Goal: Register for event/course: Register for event/course

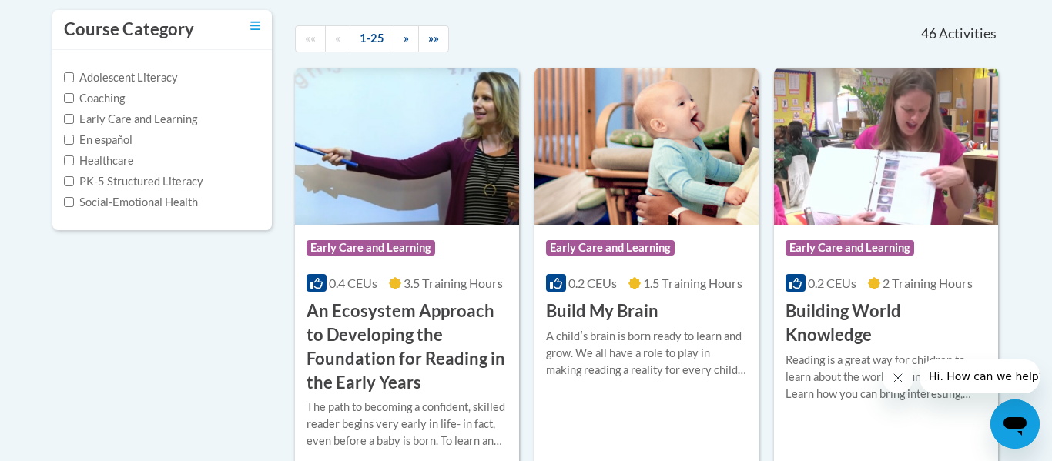
scroll to position [339, 0]
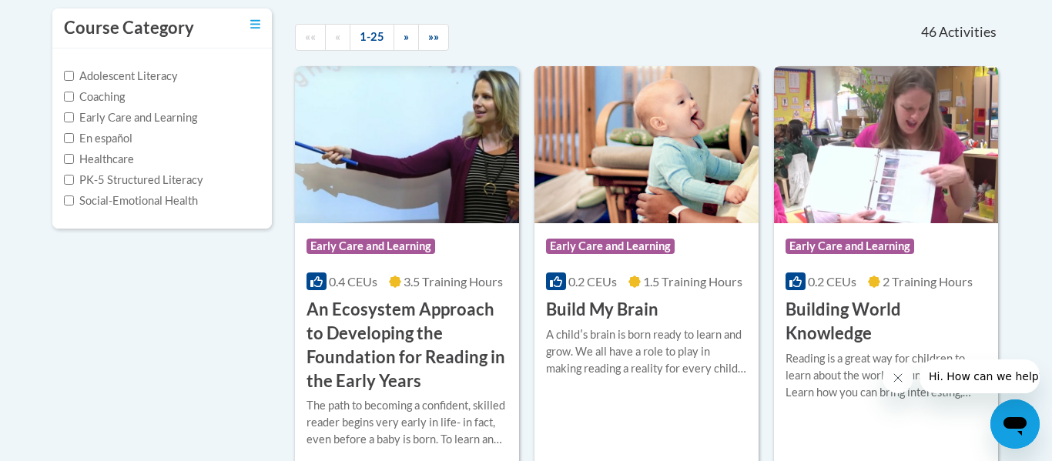
click at [795, 309] on h3 "Building World Knowledge" at bounding box center [885, 322] width 201 height 48
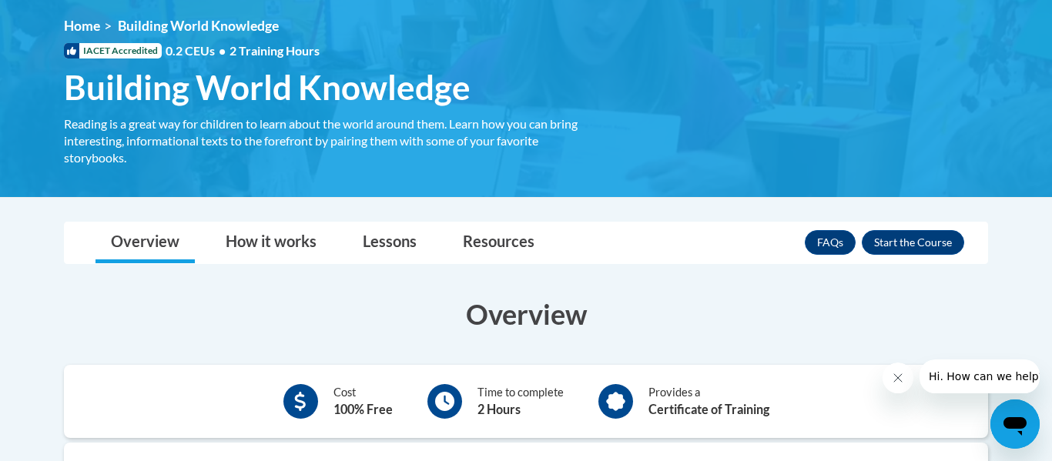
scroll to position [207, 0]
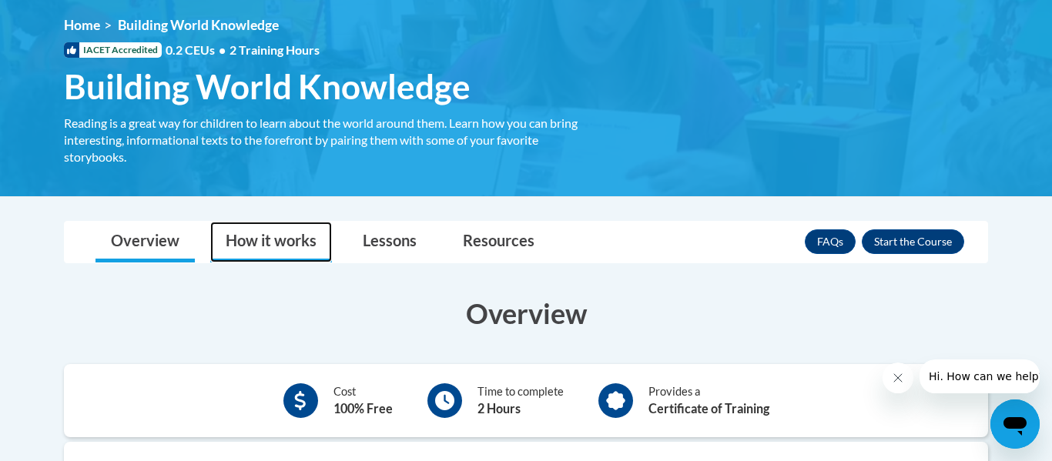
click at [250, 255] on link "How it works" at bounding box center [271, 242] width 122 height 41
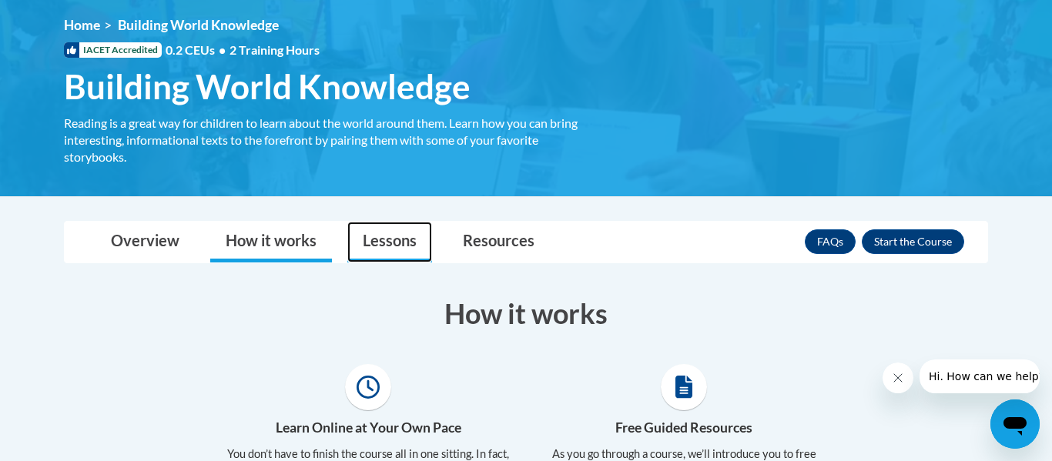
click at [376, 258] on link "Lessons" at bounding box center [389, 242] width 85 height 41
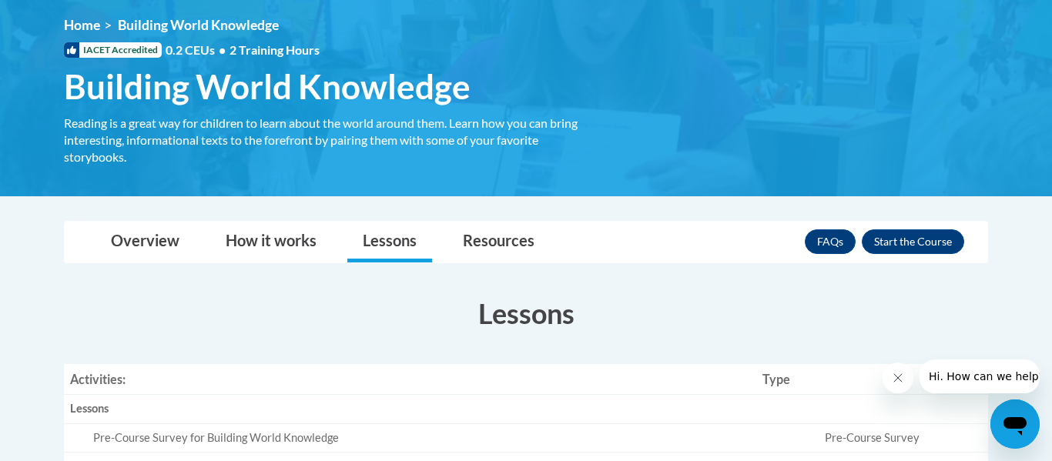
click at [587, 164] on div "Reading is a great way for children to learn about the world around them. Learn…" at bounding box center [329, 140] width 531 height 51
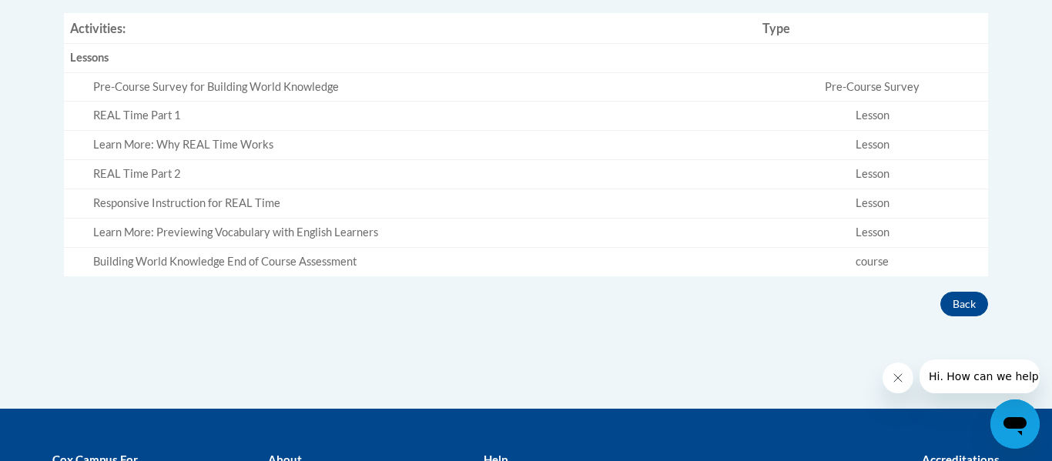
scroll to position [557, 0]
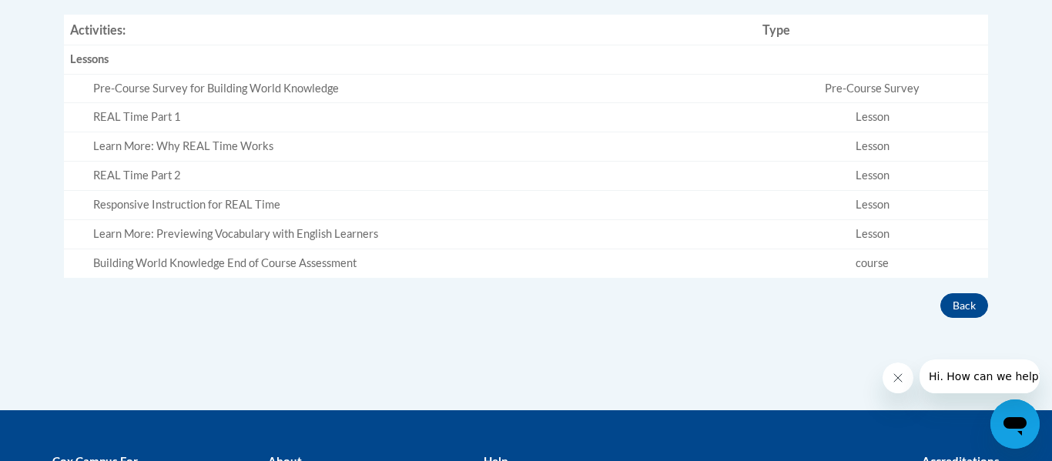
click at [319, 90] on div "Pre-Course Survey for Building World Knowledge" at bounding box center [421, 89] width 657 height 16
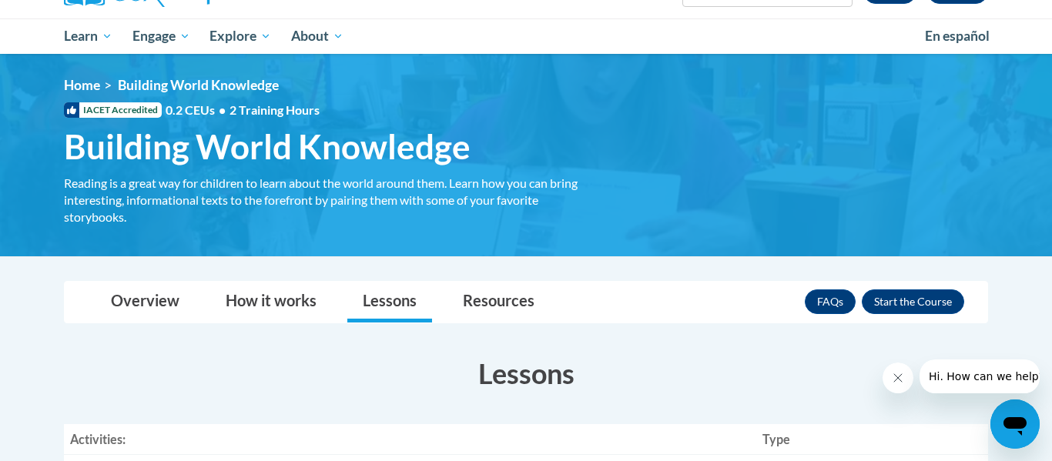
scroll to position [149, 0]
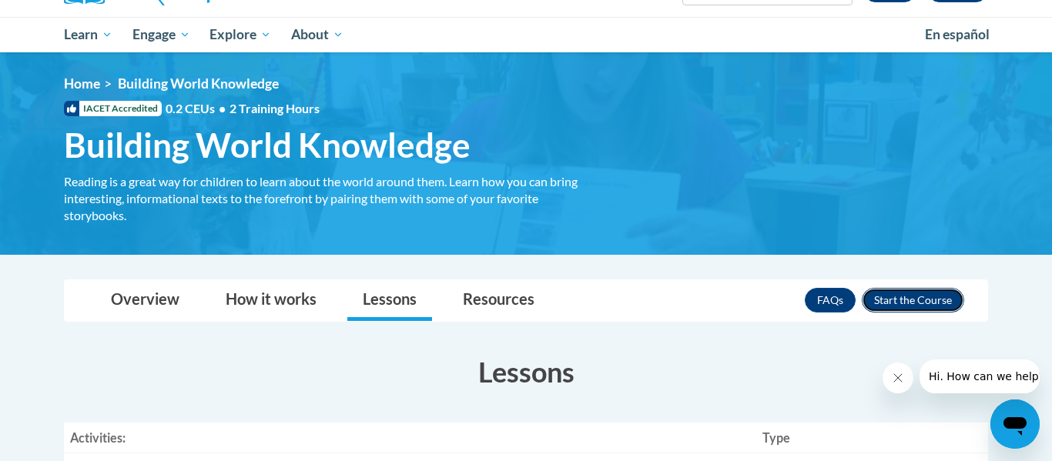
click at [928, 303] on button "Enroll" at bounding box center [912, 300] width 102 height 25
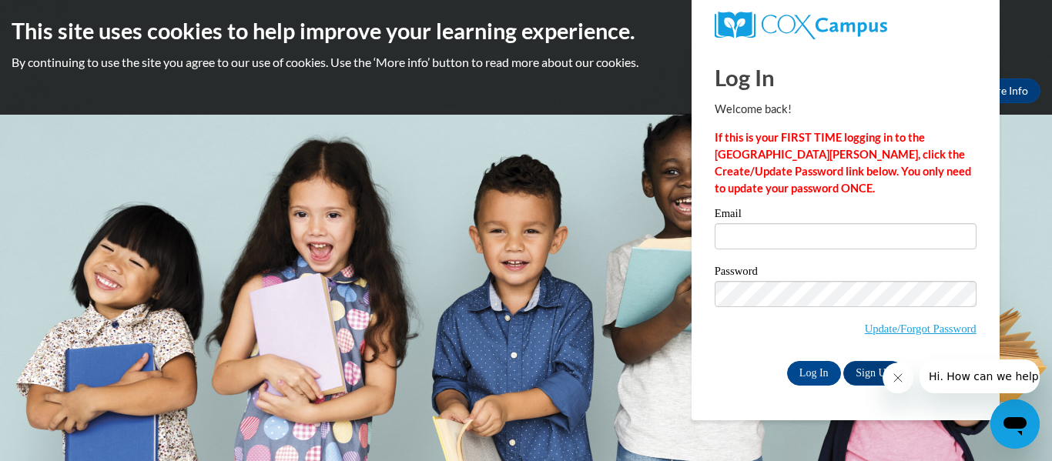
click at [891, 380] on icon "Close message from company" at bounding box center [897, 378] width 12 height 12
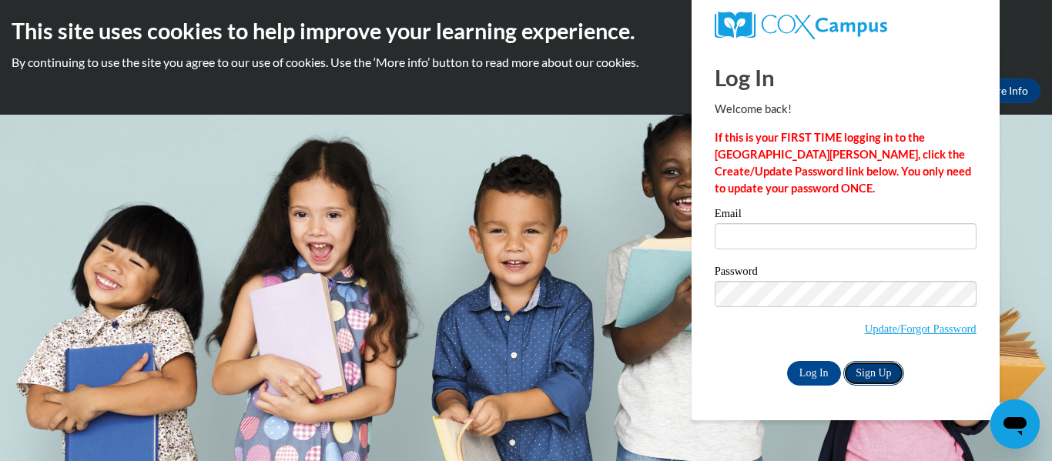
click at [867, 364] on link "Sign Up" at bounding box center [873, 373] width 60 height 25
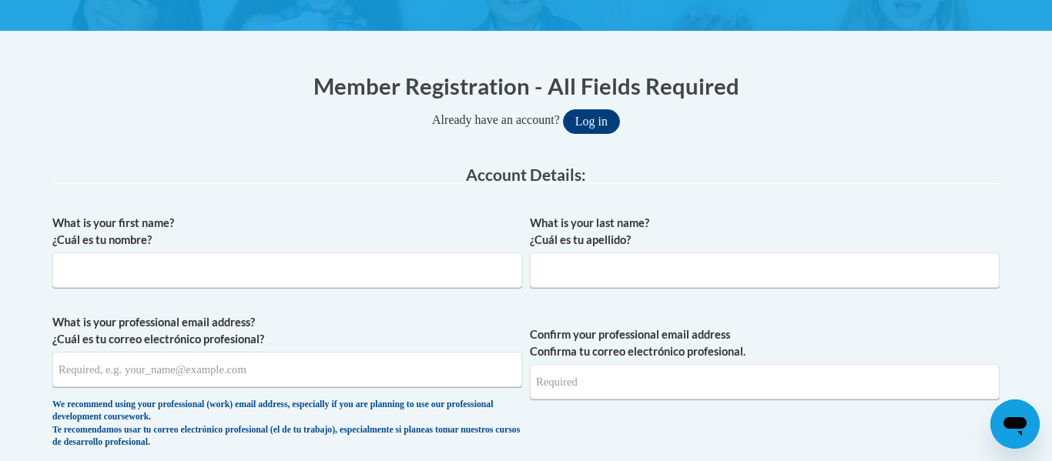
scroll to position [262, 0]
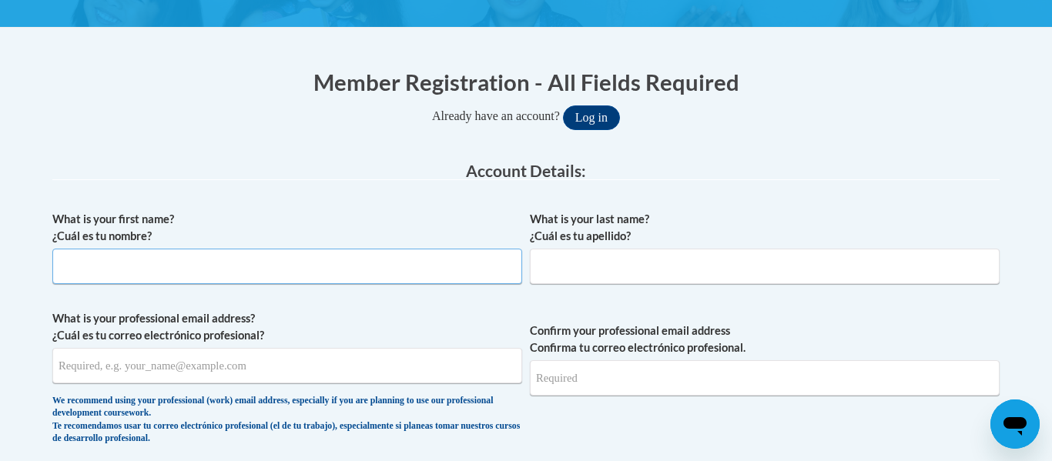
click at [401, 280] on input "What is your first name? ¿Cuál es tu nombre?" at bounding box center [287, 266] width 470 height 35
type input "cyleigh"
click at [649, 284] on div "What is your last name? ¿Cuál es tu apellido?" at bounding box center [765, 253] width 470 height 85
click at [647, 266] on input "What is your last name? ¿Cuál es tu apellido?" at bounding box center [765, 266] width 470 height 35
type input "[PERSON_NAME]"
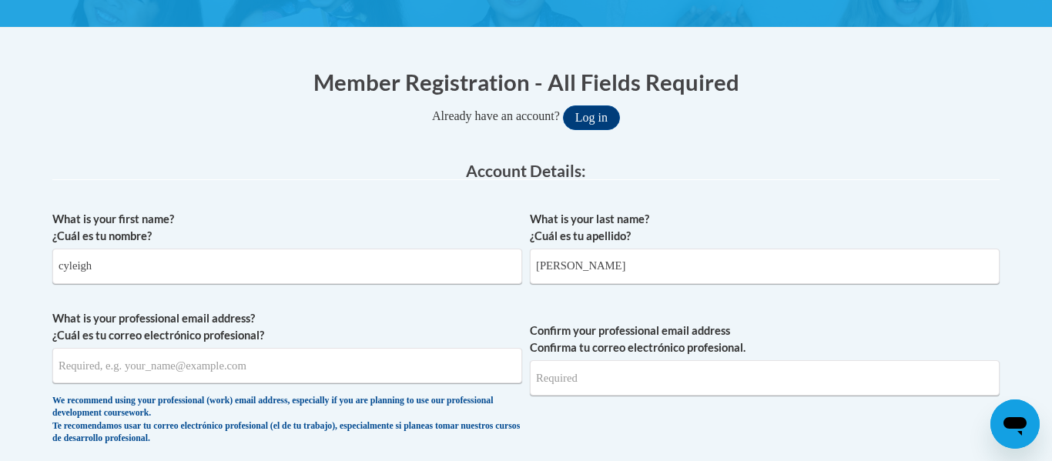
click at [306, 369] on input "What is your professional email address? ¿Cuál es tu correo electrónico profesi…" at bounding box center [287, 365] width 470 height 35
type input "[EMAIL_ADDRESS][PERSON_NAME][DOMAIN_NAME]"
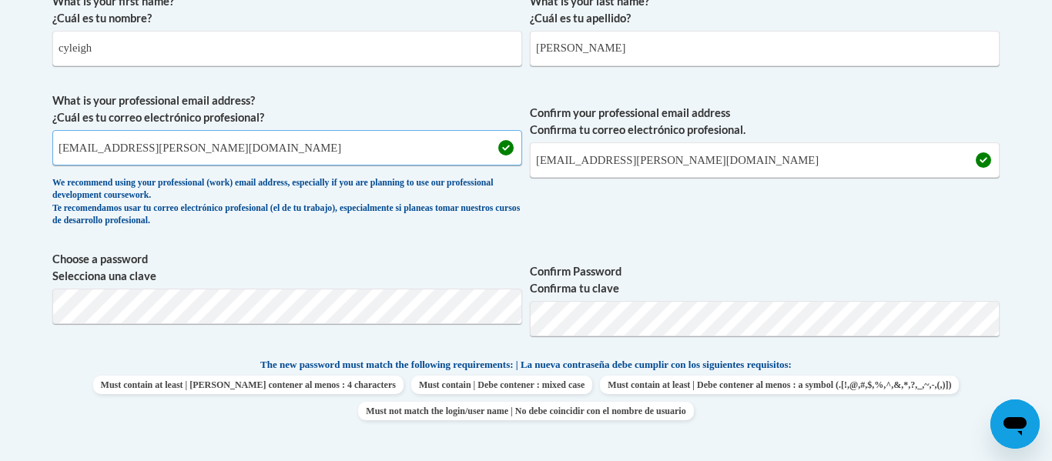
scroll to position [481, 0]
click at [841, 220] on span "Confirm your professional email address Confirma tu correo electrónico profesio…" at bounding box center [765, 162] width 470 height 142
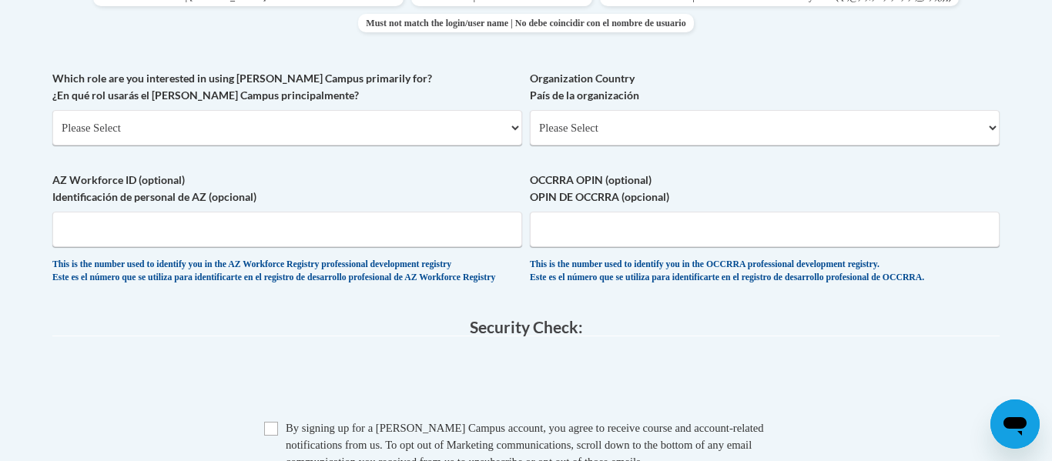
scroll to position [864, 0]
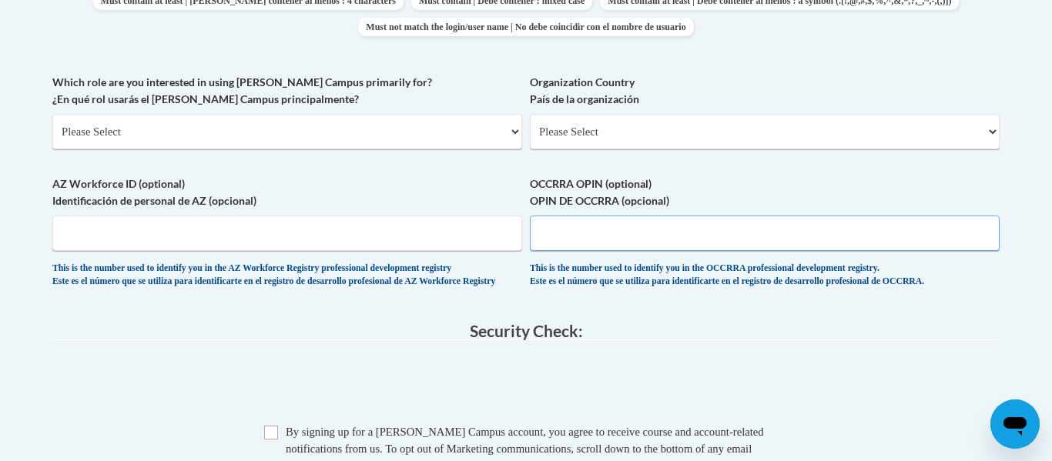
click at [841, 220] on input "OCCRRA OPIN (optional) OPIN DE OCCRRA (opcional)" at bounding box center [765, 233] width 470 height 35
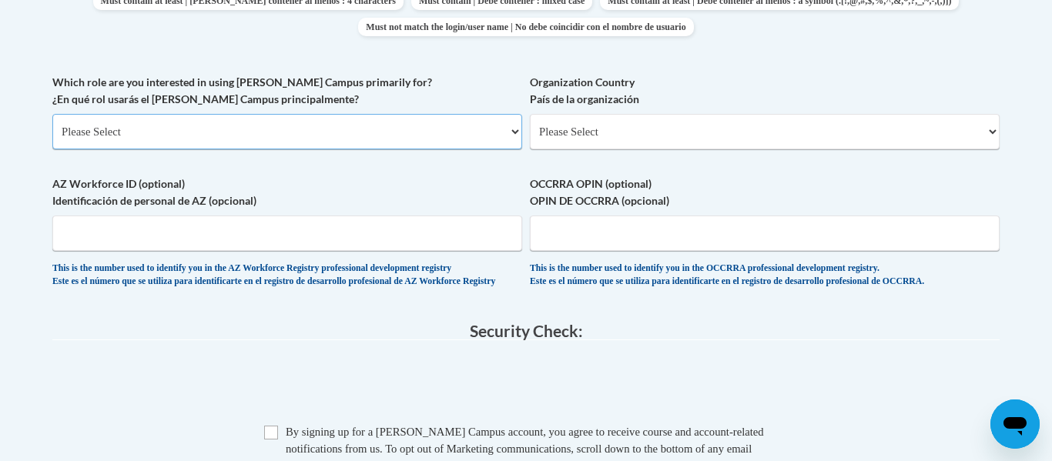
click at [426, 124] on select "Please Select College/University | Colegio/Universidad Community/Nonprofit Part…" at bounding box center [287, 131] width 470 height 35
select select "fbf2d438-af2f-41f8-98f1-81c410e29de3"
click at [52, 114] on select "Please Select College/University | Colegio/Universidad Community/Nonprofit Part…" at bounding box center [287, 131] width 470 height 35
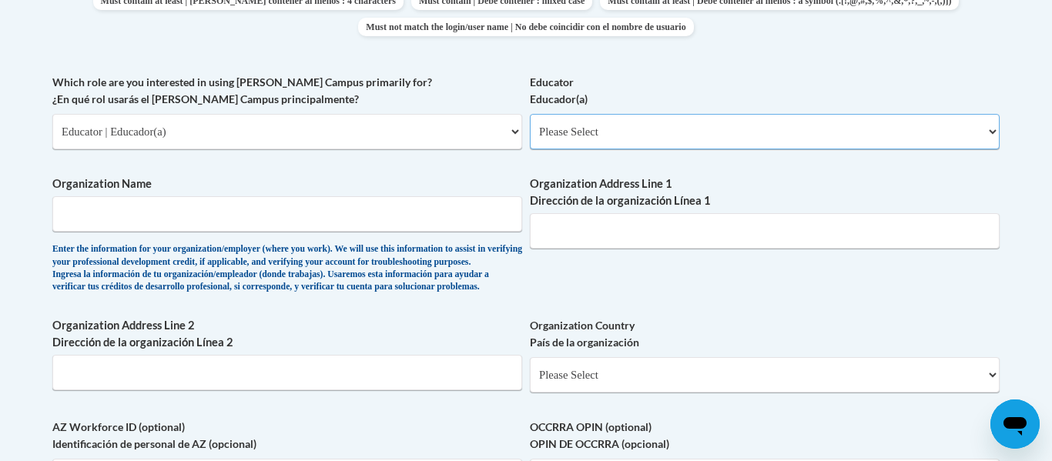
click at [636, 135] on select "Please Select Early Learning/Daycare Teacher/Family Home Care Provider | Maestr…" at bounding box center [765, 131] width 470 height 35
click at [530, 114] on select "Please Select Early Learning/Daycare Teacher/Family Home Care Provider | Maestr…" at bounding box center [765, 131] width 470 height 35
click at [585, 115] on select "Please Select Early Learning/Daycare Teacher/Family Home Care Provider | Maestr…" at bounding box center [765, 131] width 470 height 35
select select "d5fdb05a-b36c-4d60-97fa-9afceda7e903"
click at [530, 114] on select "Please Select Early Learning/Daycare Teacher/Family Home Care Provider | Maestr…" at bounding box center [765, 131] width 470 height 35
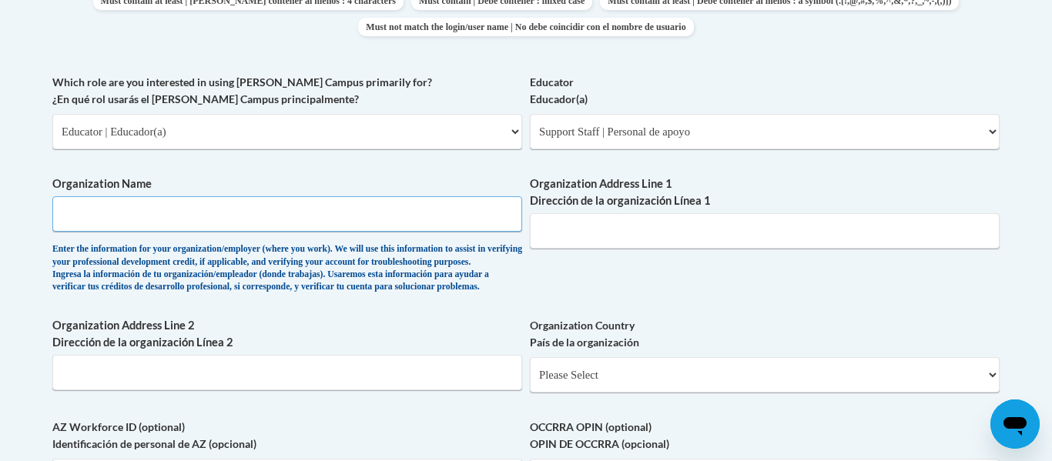
click at [175, 218] on input "Organization Name" at bounding box center [287, 213] width 470 height 35
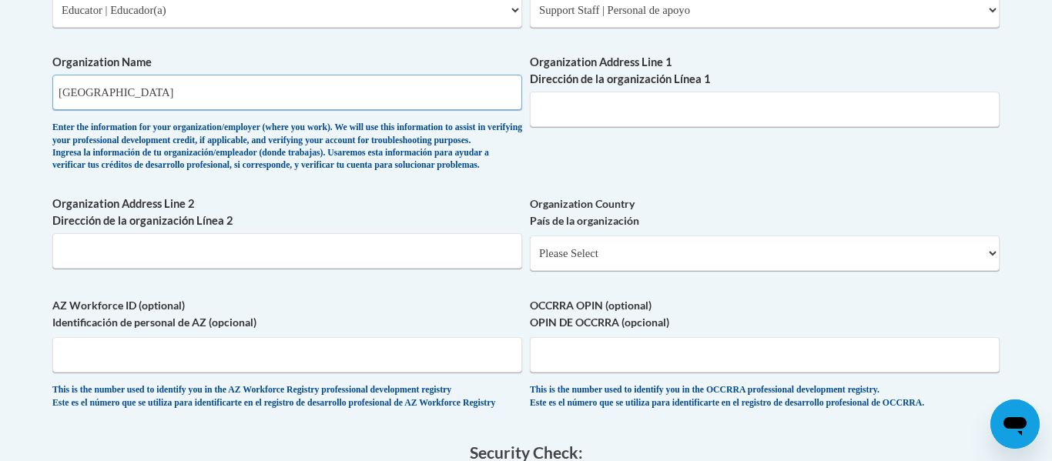
scroll to position [992, 0]
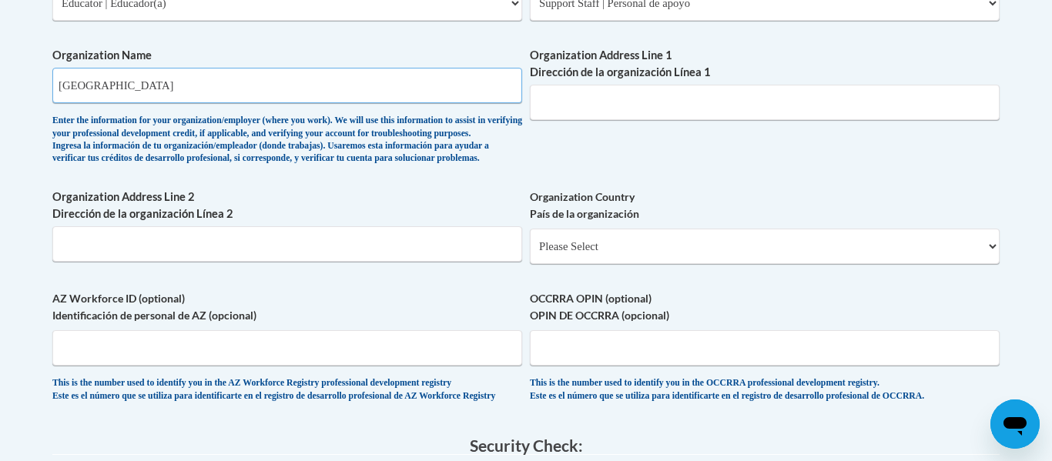
type input "[GEOGRAPHIC_DATA]"
click at [599, 100] on input "Organization Address Line 1 Dirección de la organización Línea 1" at bounding box center [765, 102] width 470 height 35
drag, startPoint x: 344, startPoint y: 86, endPoint x: 2, endPoint y: 35, distance: 345.5
click at [2, 35] on body "This site uses cookies to help improve your learning experience. By continuing …" at bounding box center [526, 69] width 1052 height 2122
click at [718, 105] on input "Organization Address Line 1 Dirección de la organización Línea 1" at bounding box center [765, 102] width 470 height 35
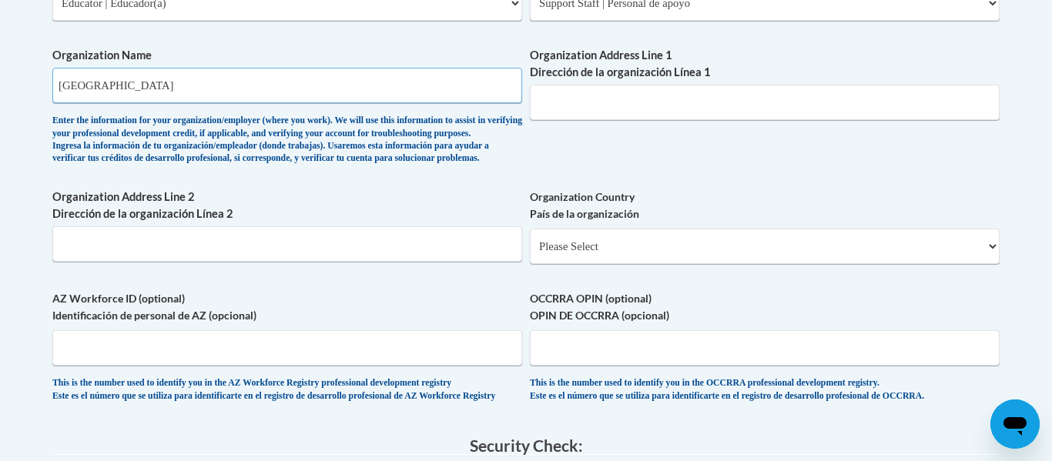
click at [405, 82] on input "[GEOGRAPHIC_DATA]" at bounding box center [287, 85] width 470 height 35
type input "[GEOGRAPHIC_DATA]"
click at [603, 111] on input "Organization Address Line 1 Dirección de la organización Línea 1" at bounding box center [765, 102] width 470 height 35
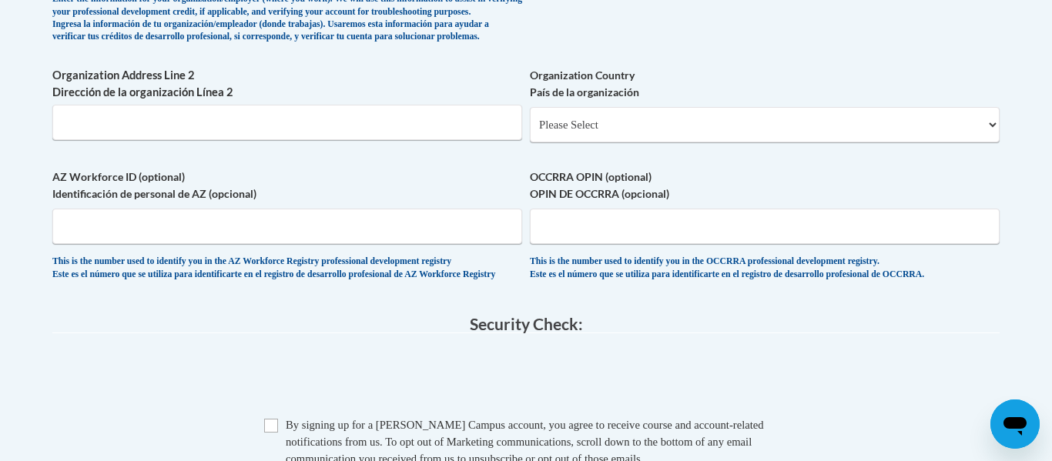
scroll to position [1117, 0]
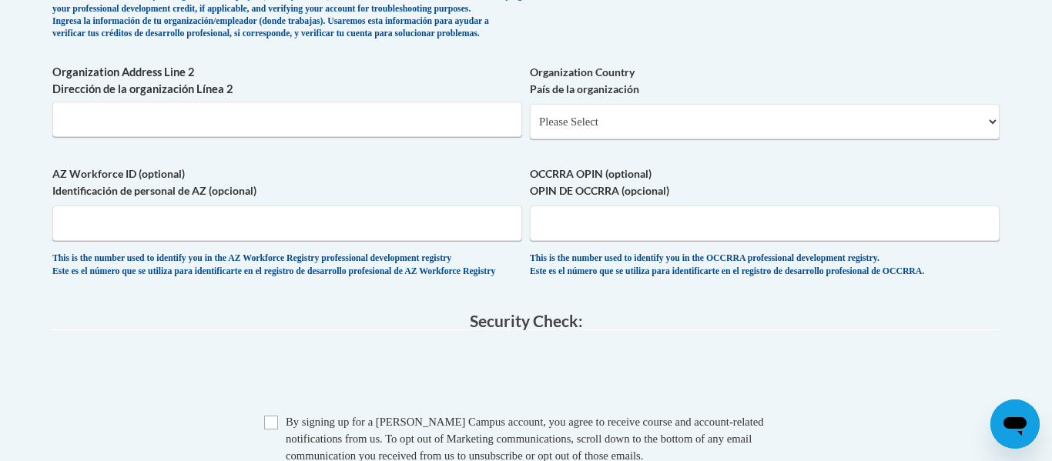
type input "523 E. Water st"
click at [709, 134] on select "Please Select United States | Estados Unidos Outside of the United States | Fue…" at bounding box center [765, 121] width 470 height 35
select select "ad49bcad-a171-4b2e-b99c-48b446064914"
click at [530, 129] on select "Please Select United States | Estados Unidos Outside of the United States | Fue…" at bounding box center [765, 121] width 470 height 35
select select
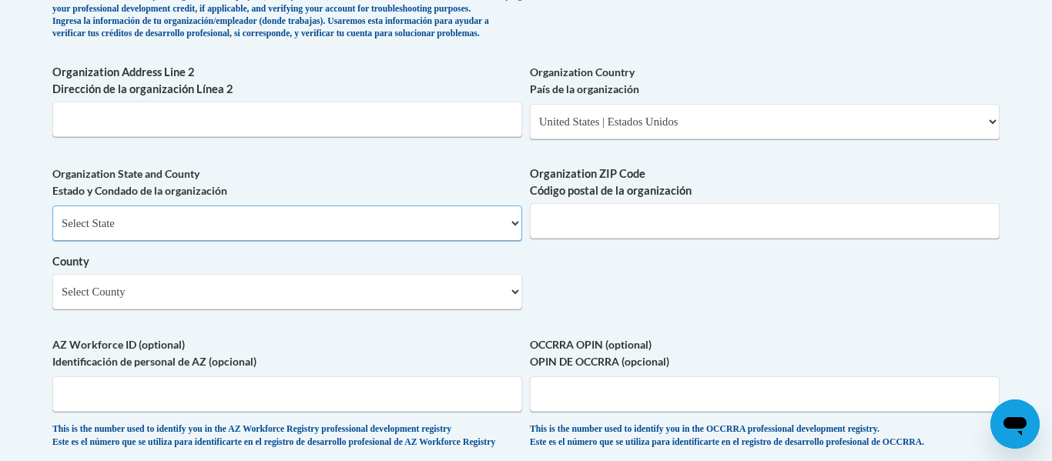
click at [367, 241] on select "Select State Alabama Alaska Arizona Arkansas California Colorado Connecticut De…" at bounding box center [287, 223] width 470 height 35
select select "Ohio"
click at [52, 231] on select "Select State Alabama Alaska Arizona Arkansas California Colorado Connecticut De…" at bounding box center [287, 223] width 470 height 35
click at [549, 239] on input "Organization ZIP Code Código postal de la organización" at bounding box center [765, 220] width 470 height 35
type input "45373"
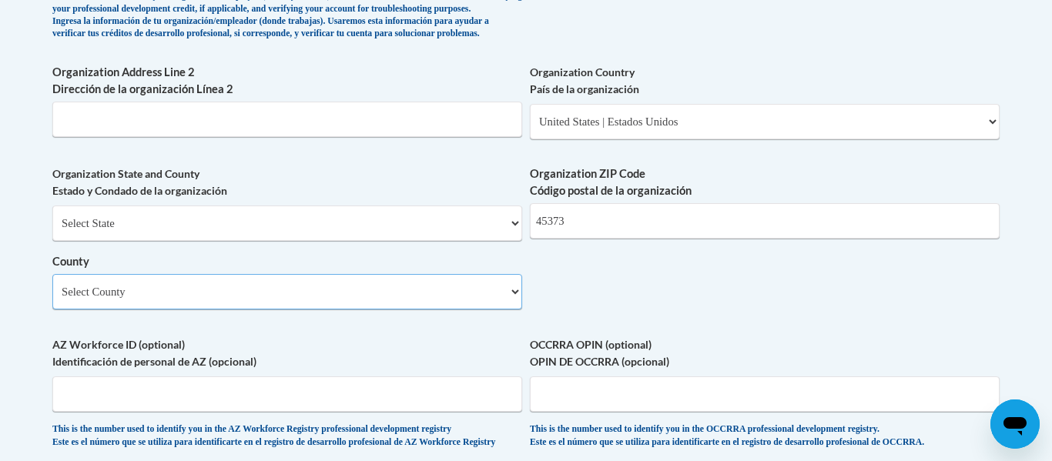
click at [339, 306] on select "Select County Adams Allen Ashland Ashtabula Athens Auglaize Belmont Brown Butle…" at bounding box center [287, 291] width 470 height 35
select select "Miami"
click at [52, 299] on select "Select County Adams Allen Ashland Ashtabula Athens Auglaize Belmont Brown Butle…" at bounding box center [287, 291] width 470 height 35
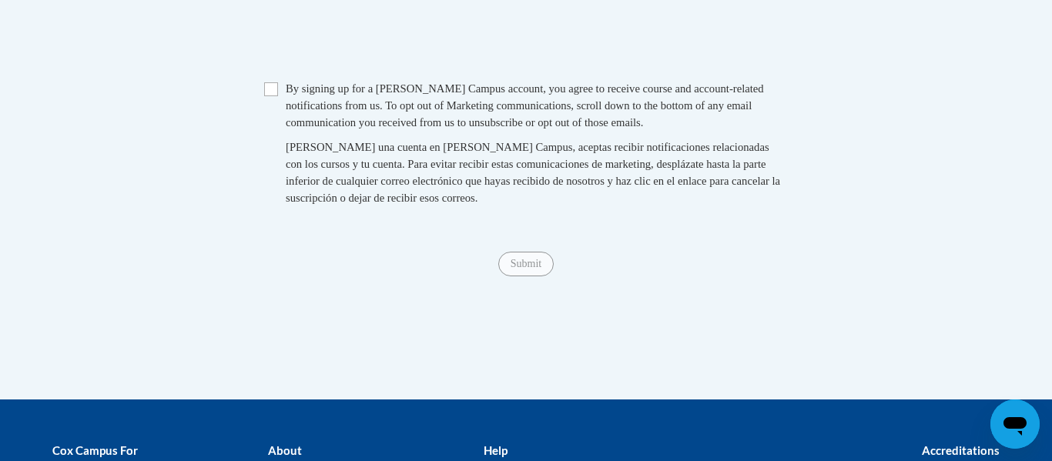
scroll to position [1654, 0]
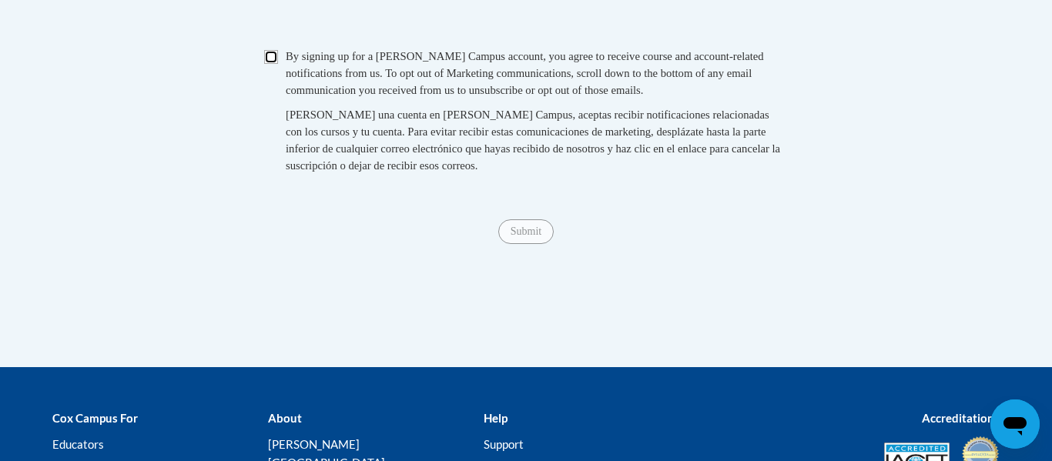
click at [267, 64] on input "Checkbox" at bounding box center [271, 57] width 14 height 14
checkbox input "true"
click at [534, 244] on input "Submit" at bounding box center [525, 231] width 55 height 25
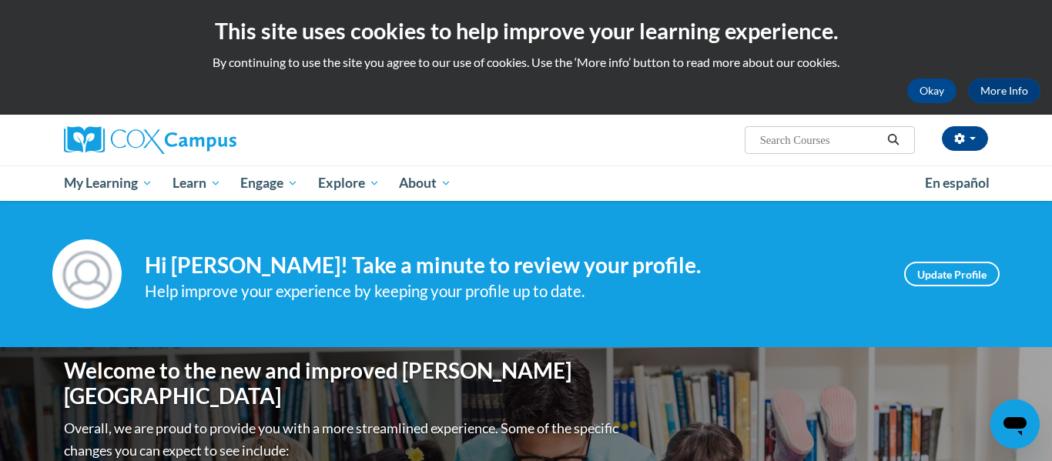
click at [843, 141] on input "Search..." at bounding box center [819, 140] width 123 height 18
type input "supporting dual language learners right from the start"
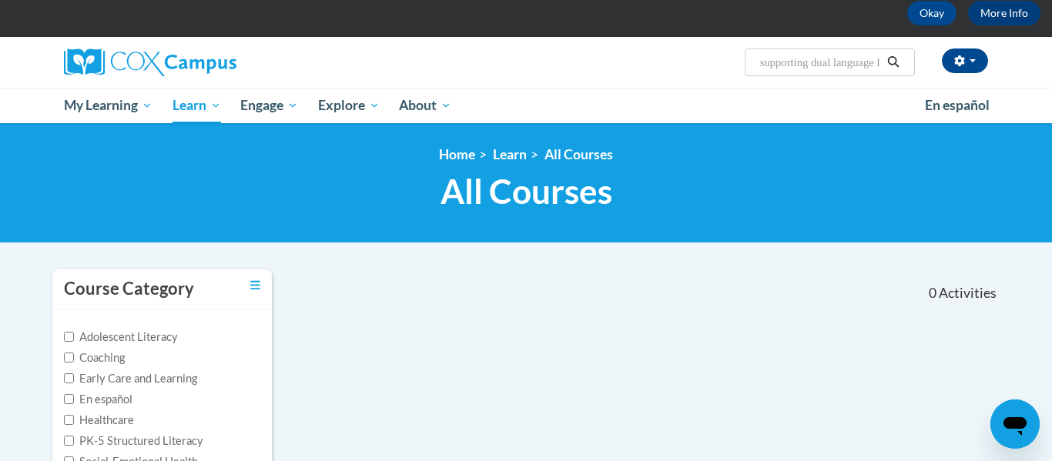
scroll to position [79, 0]
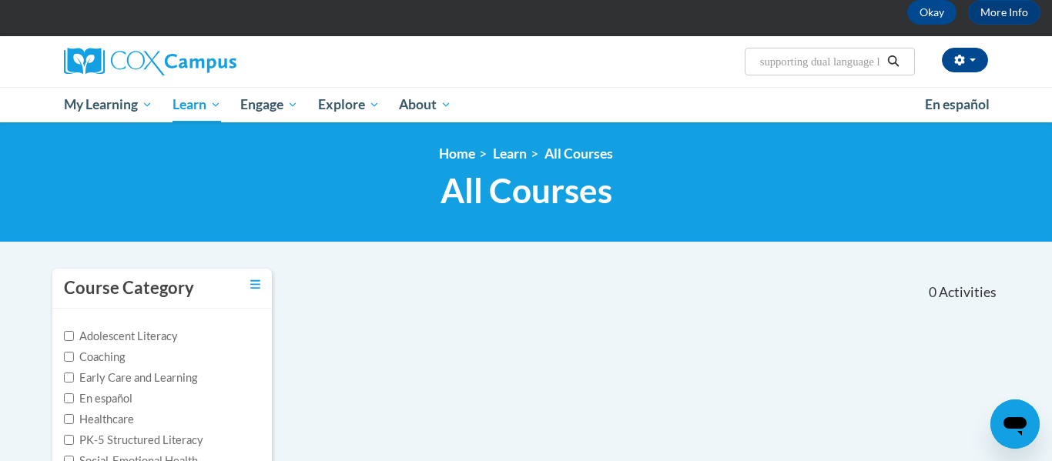
click at [860, 66] on input "supporting dual language learners right from the start" at bounding box center [819, 61] width 123 height 18
click at [877, 63] on input "uage learners right from the start" at bounding box center [819, 61] width 123 height 18
click at [865, 64] on input "the start" at bounding box center [819, 61] width 123 height 18
type input "t"
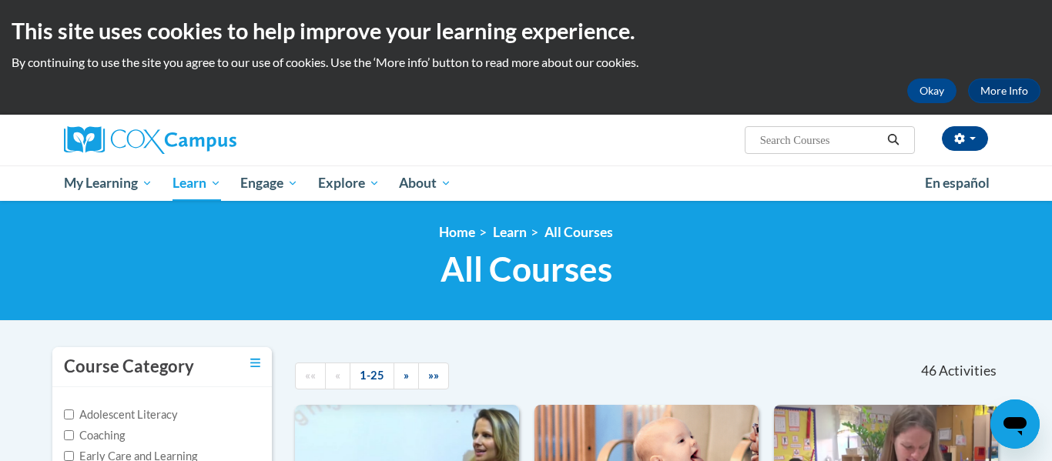
click at [778, 146] on input "Search..." at bounding box center [819, 140] width 123 height 18
type input "suport"
type input "supporting dual language learners right from the start"
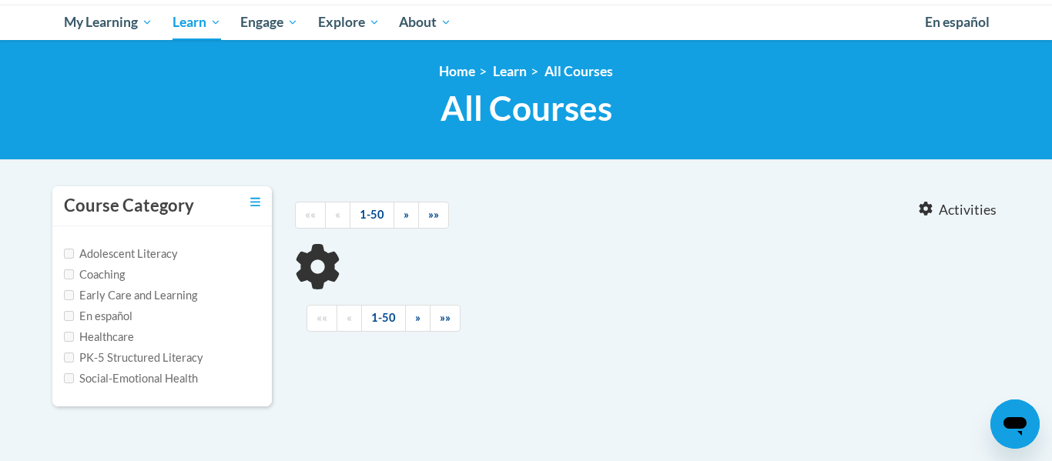
type input "supporting dual language learners right from the start"
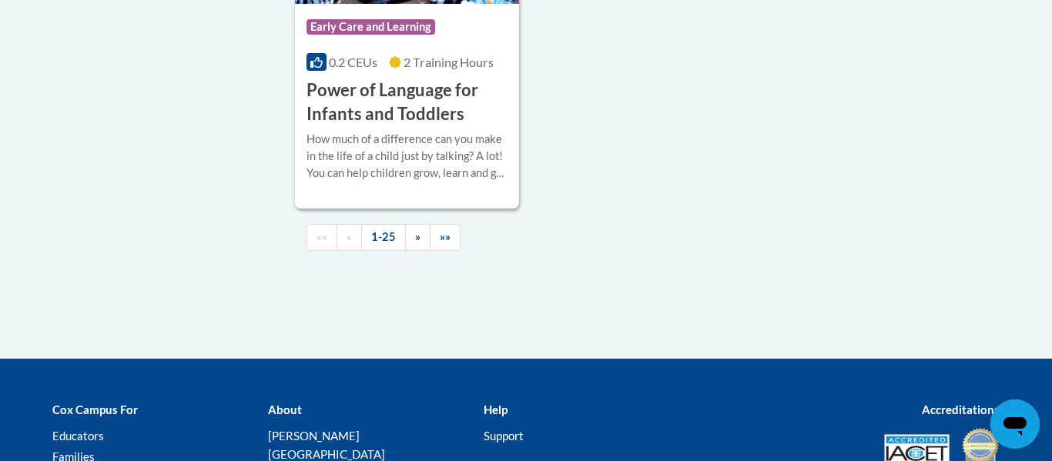
scroll to position [3847, 0]
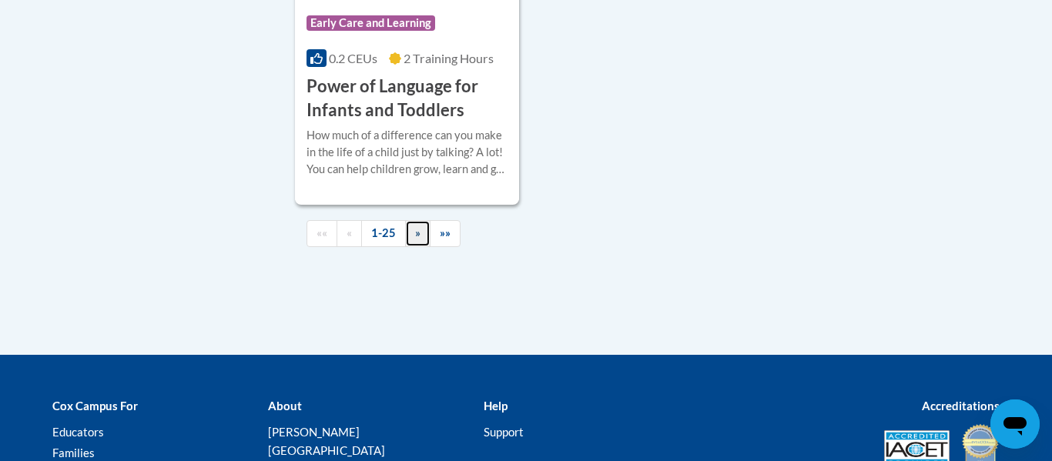
click at [417, 239] on span "»" at bounding box center [417, 232] width 5 height 13
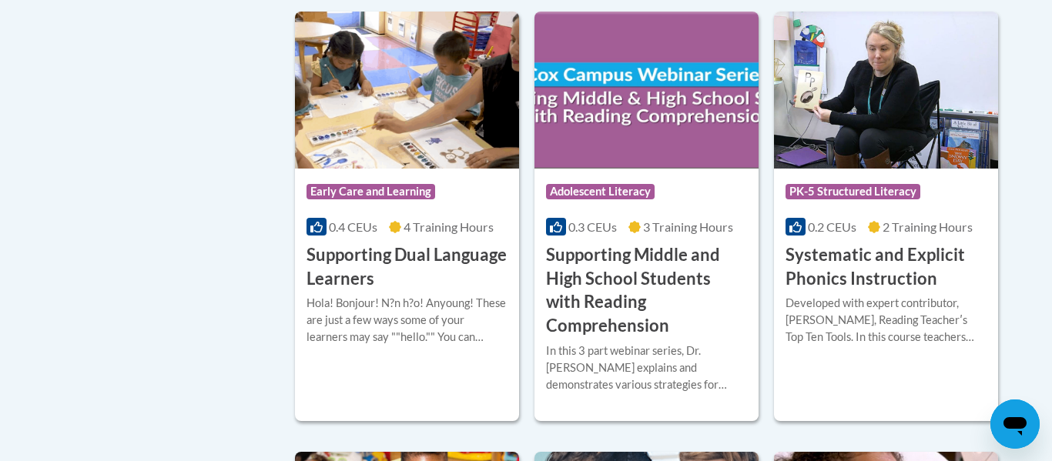
scroll to position [1530, 0]
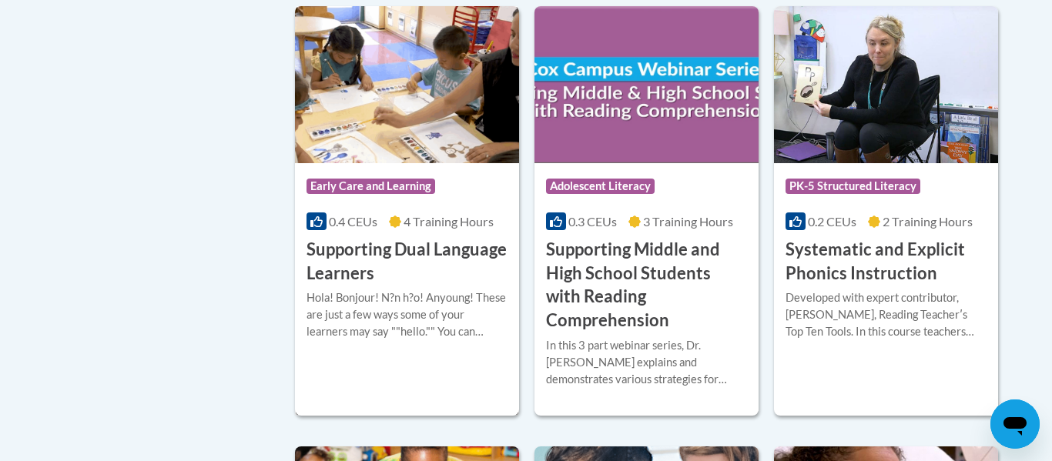
click at [417, 251] on h3 "Supporting Dual Language Learners" at bounding box center [406, 262] width 201 height 48
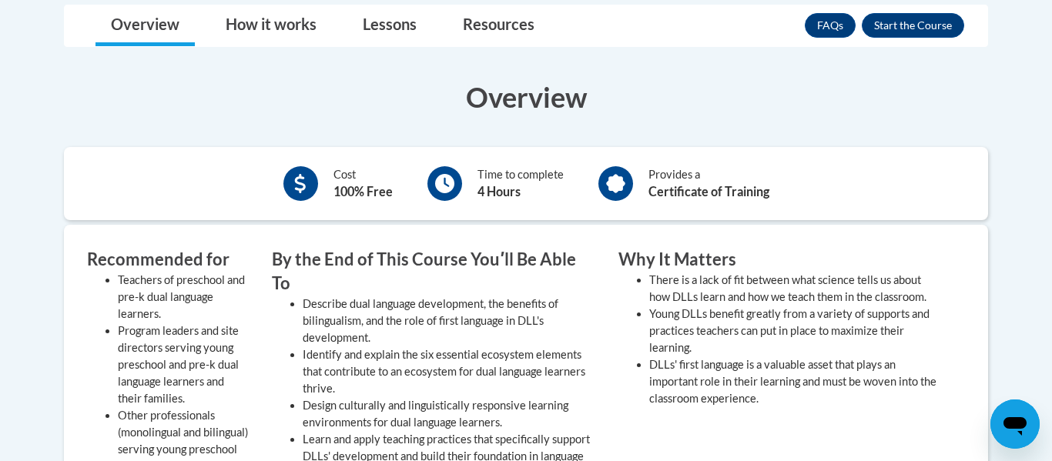
scroll to position [466, 0]
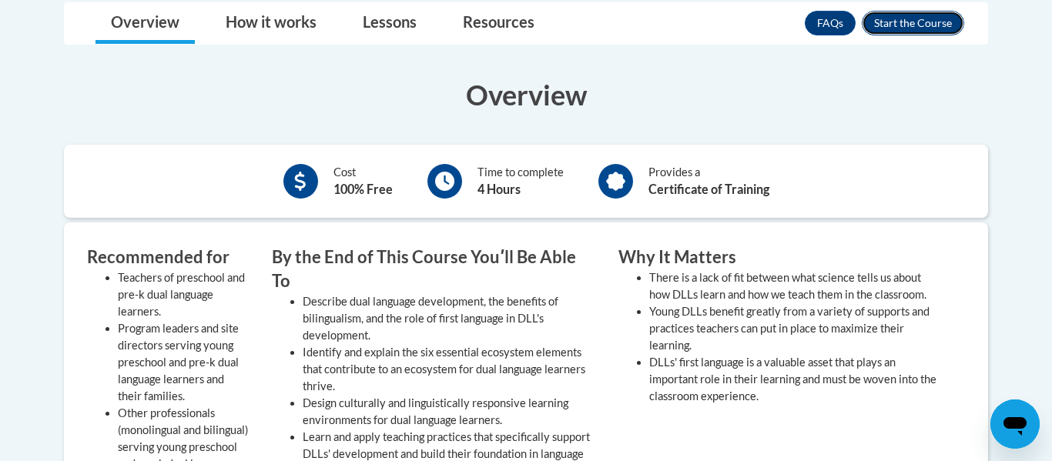
click at [913, 26] on button "Enroll" at bounding box center [912, 23] width 102 height 25
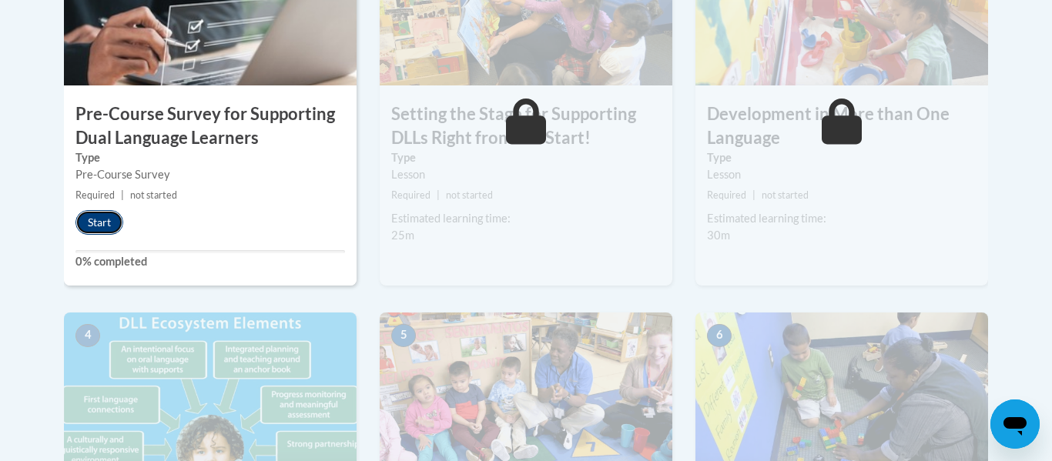
click at [101, 216] on button "Start" at bounding box center [99, 222] width 48 height 25
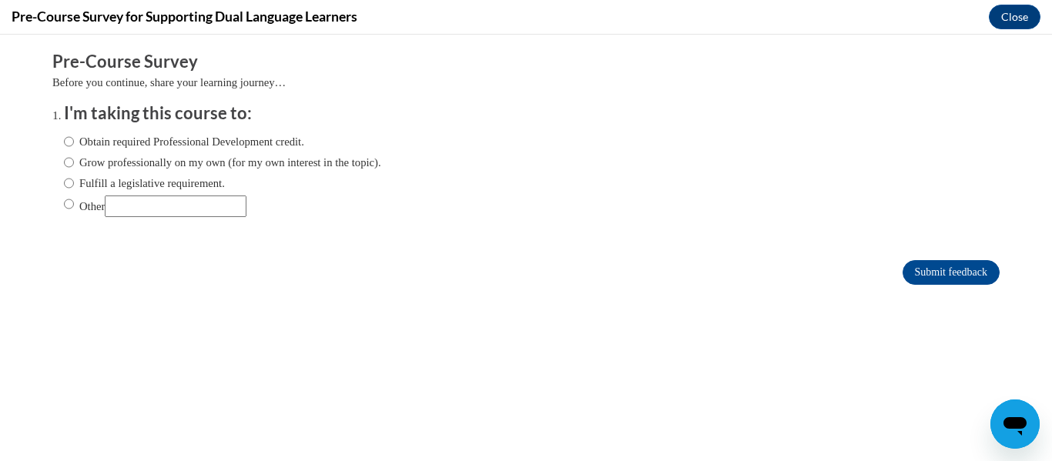
click at [125, 151] on div "Obtain required Professional Development credit. Grow professionally on my own …" at bounding box center [222, 174] width 317 height 99
click at [68, 145] on input "Obtain required Professional Development credit." at bounding box center [69, 141] width 10 height 17
radio input "true"
click at [962, 271] on input "Submit feedback" at bounding box center [950, 272] width 97 height 25
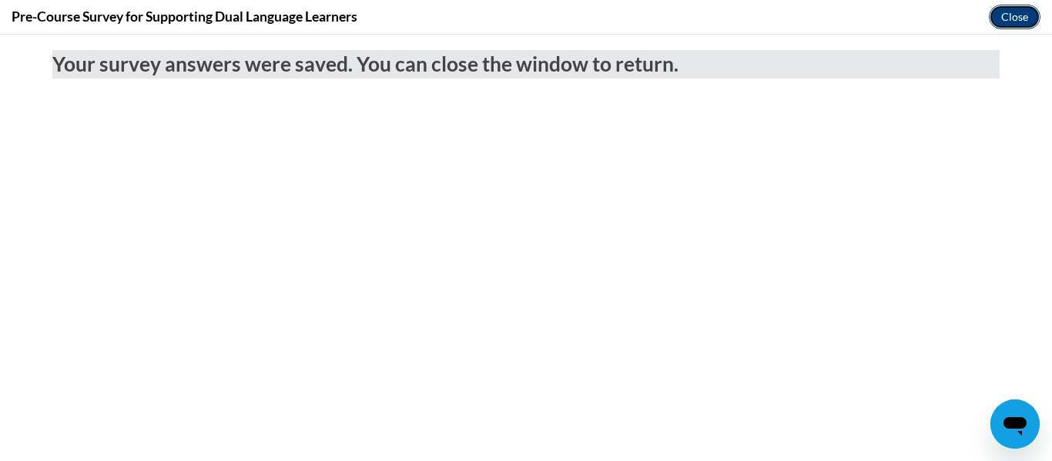
click at [1010, 8] on button "Close" at bounding box center [1014, 17] width 52 height 25
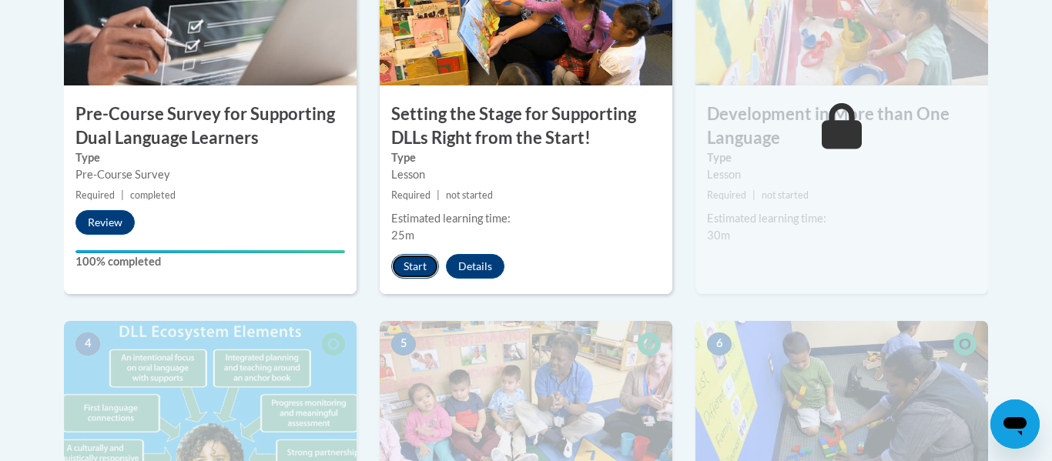
click at [419, 257] on button "Start" at bounding box center [415, 266] width 48 height 25
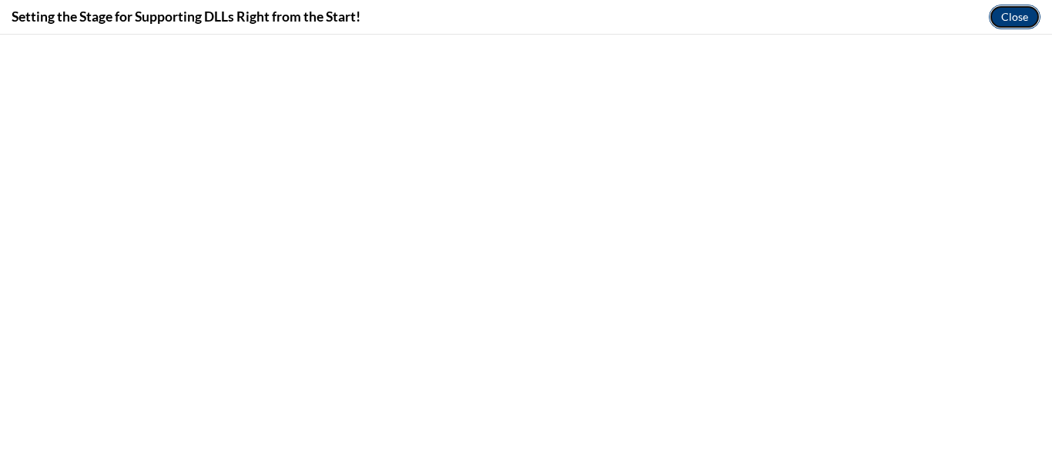
click at [1025, 14] on button "Close" at bounding box center [1014, 17] width 52 height 25
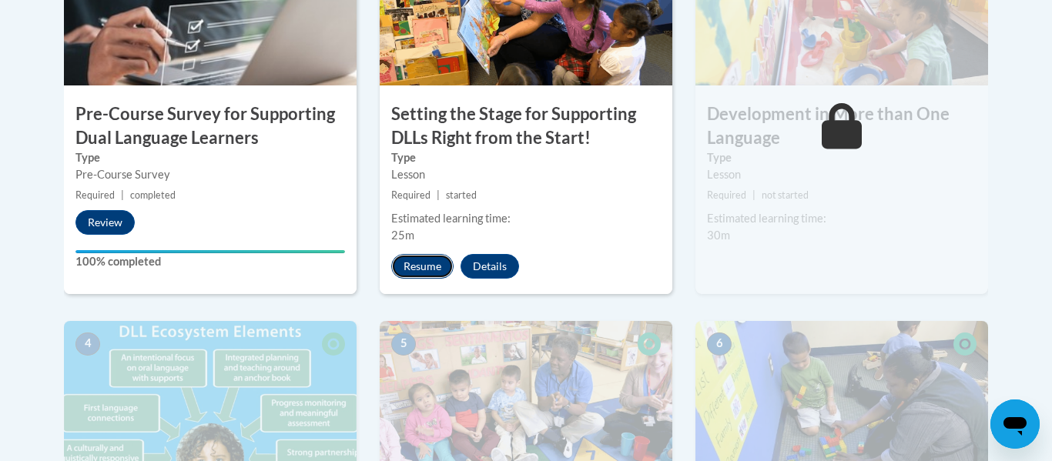
click at [411, 266] on button "Resume" at bounding box center [422, 266] width 62 height 25
